Goal: Find specific page/section: Find specific page/section

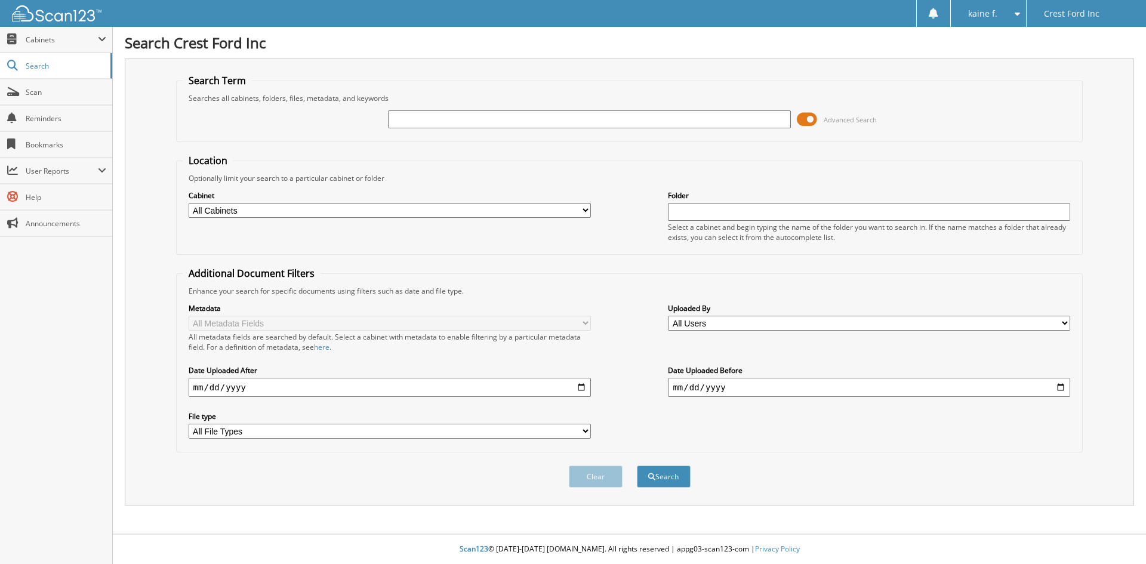
paste input "756853"
type input "756853"
click at [658, 472] on button "Search" at bounding box center [664, 476] width 54 height 22
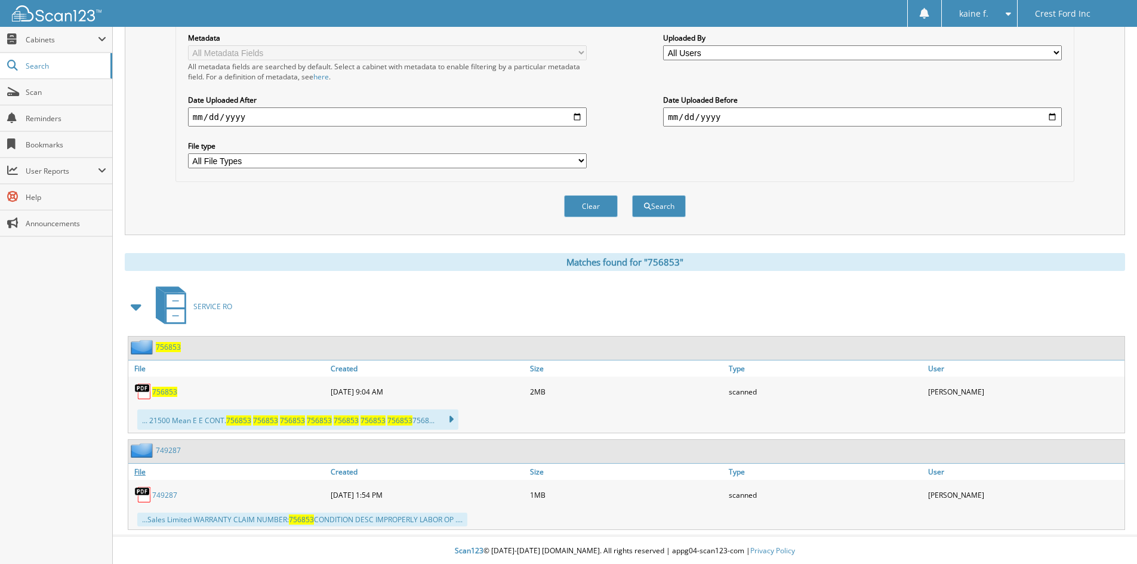
scroll to position [273, 0]
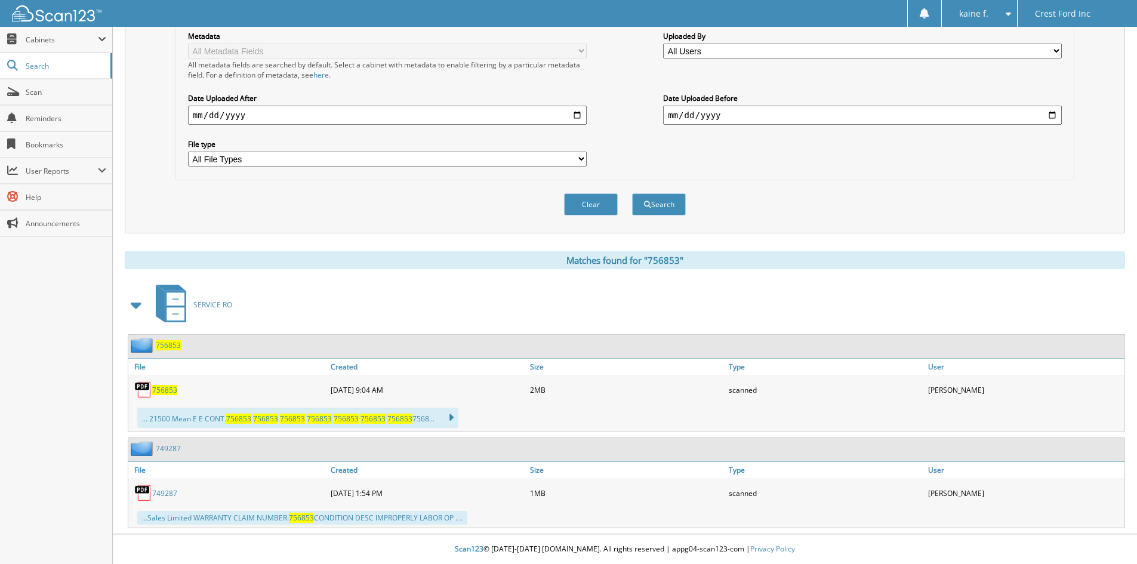
click at [171, 386] on span "756853" at bounding box center [164, 390] width 25 height 10
